Goal: Task Accomplishment & Management: Manage account settings

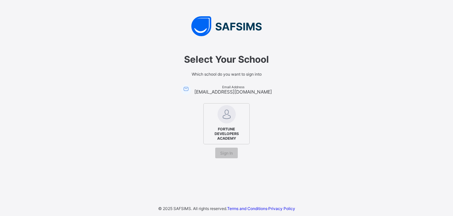
click at [227, 131] on span "FORTUNE DEVELOPERS ACADEMY" at bounding box center [226, 133] width 40 height 17
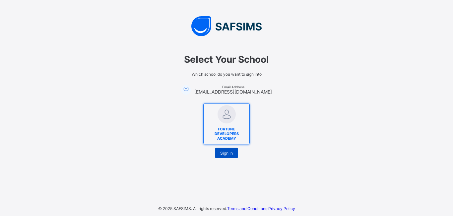
click at [228, 155] on span "Sign In" at bounding box center [226, 153] width 13 height 5
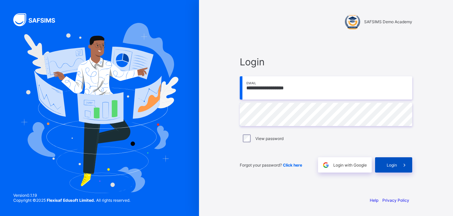
click at [391, 166] on span "Login" at bounding box center [392, 164] width 10 height 5
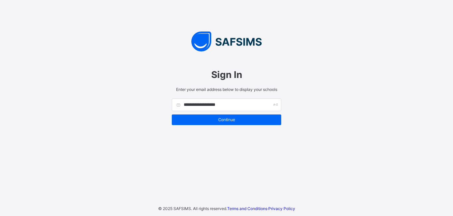
click at [230, 118] on span "Continue" at bounding box center [226, 119] width 99 height 5
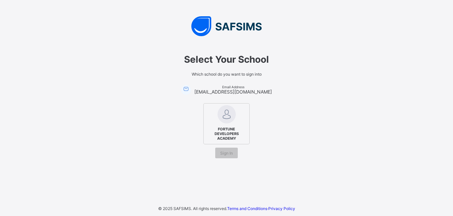
click at [230, 118] on img at bounding box center [227, 114] width 18 height 18
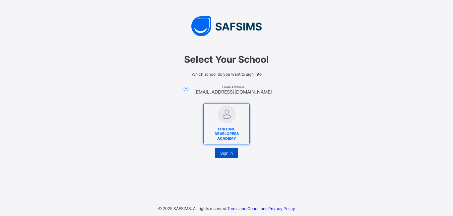
click at [226, 154] on span "Sign In" at bounding box center [226, 153] width 13 height 5
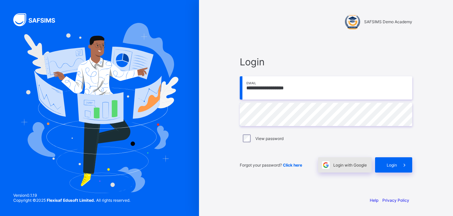
click at [349, 171] on div "Login with Google" at bounding box center [345, 164] width 54 height 15
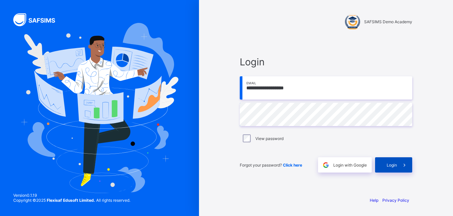
click at [388, 169] on div "Login" at bounding box center [393, 164] width 37 height 15
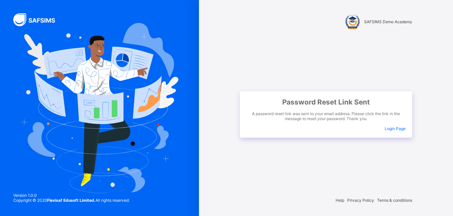
click at [385, 129] on span "Login Page" at bounding box center [395, 128] width 21 height 5
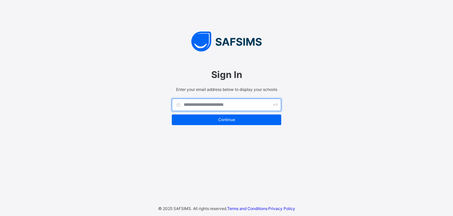
click at [231, 107] on input "text" at bounding box center [226, 104] width 109 height 13
type input "**********"
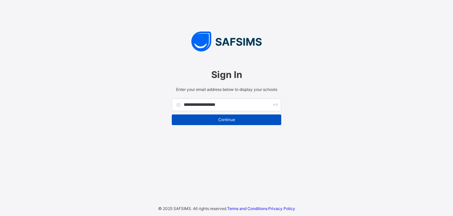
click at [232, 122] on span "Continue" at bounding box center [226, 119] width 99 height 5
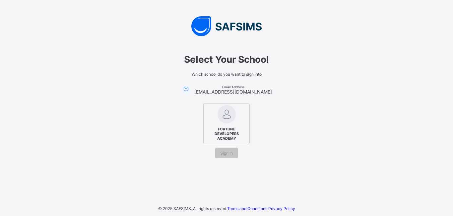
click at [227, 123] on img at bounding box center [227, 114] width 18 height 18
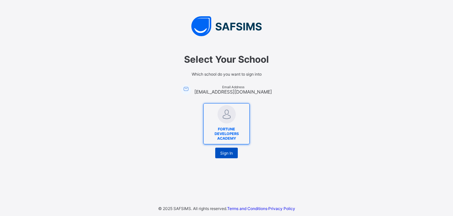
click at [230, 151] on span "Sign In" at bounding box center [226, 153] width 13 height 5
